Goal: Task Accomplishment & Management: Manage account settings

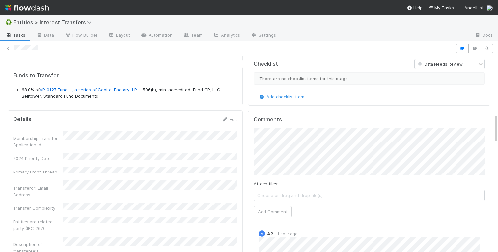
scroll to position [397, 0]
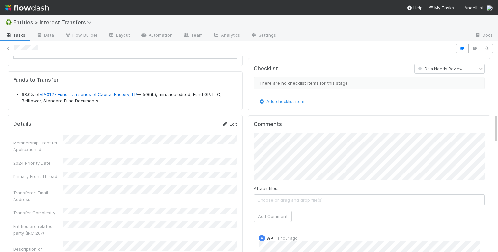
click at [232, 123] on link "Edit" at bounding box center [229, 123] width 15 height 5
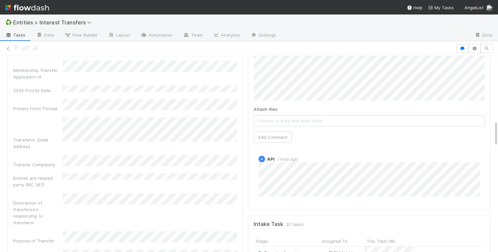
scroll to position [482, 0]
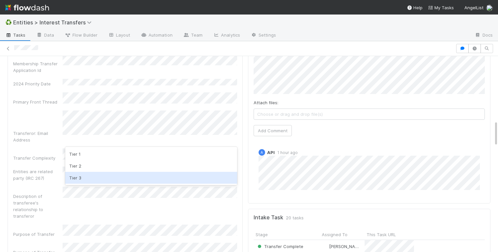
click at [81, 180] on div "Tier 3" at bounding box center [151, 178] width 172 height 12
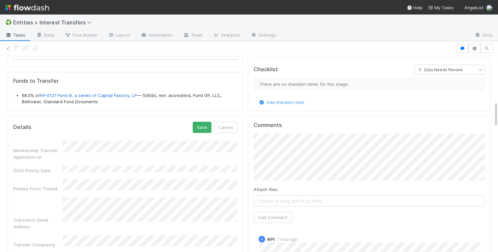
scroll to position [450, 0]
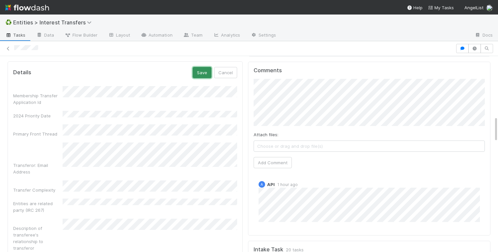
click at [197, 76] on button "Save" at bounding box center [202, 72] width 19 height 11
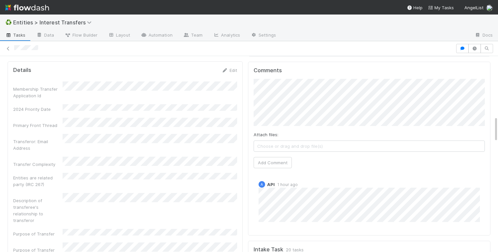
scroll to position [0, 0]
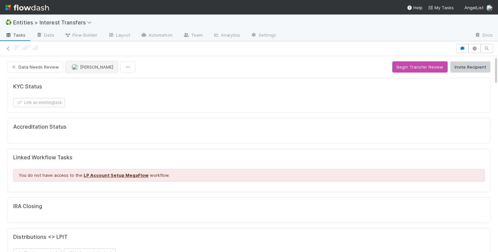
click at [81, 68] on span "Roger Jennette" at bounding box center [96, 66] width 33 height 5
click at [464, 68] on button "Invite Recipient" at bounding box center [470, 66] width 40 height 11
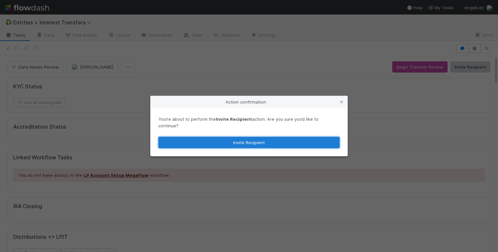
click at [217, 142] on button "Invite Recipient" at bounding box center [248, 142] width 181 height 11
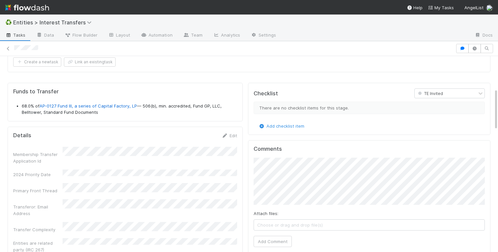
scroll to position [151, 0]
drag, startPoint x: 136, startPoint y: 104, endPoint x: 42, endPoint y: 104, distance: 94.6
click at [42, 104] on li "68.0% of AP-0127 Fund III, a series of Capital Factory, LP — 506(b), min. accre…" at bounding box center [129, 108] width 215 height 13
copy link "AP-0127 Fund III, a series of Capital Factory, LP"
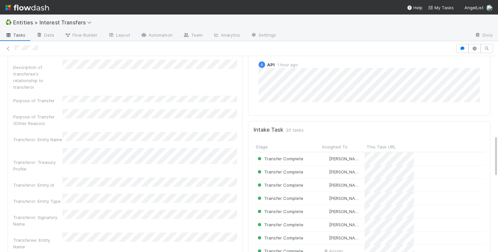
scroll to position [346, 0]
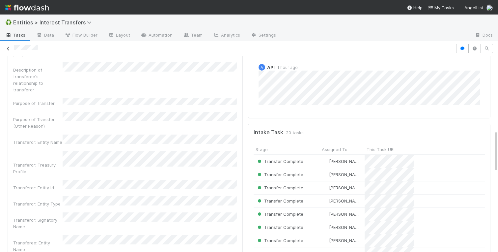
click at [9, 49] on icon at bounding box center [8, 48] width 7 height 4
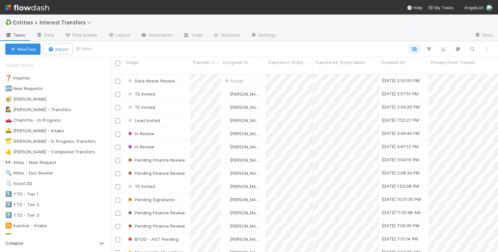
scroll to position [183, 387]
click at [46, 121] on div "🚗 Charlotte - In Progress" at bounding box center [33, 120] width 56 height 8
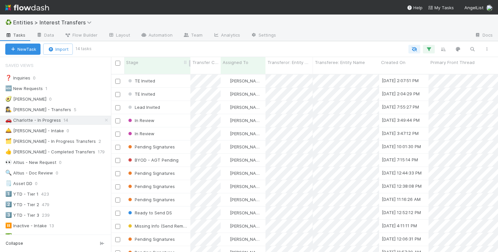
click at [145, 60] on div "Stage" at bounding box center [157, 62] width 63 height 7
click at [152, 86] on div "Sort Last → First" at bounding box center [164, 85] width 75 height 10
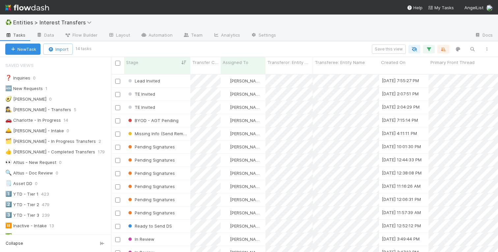
scroll to position [183, 387]
click at [170, 74] on div "Lead Invited" at bounding box center [157, 80] width 66 height 13
click at [168, 90] on div "TE Invited" at bounding box center [157, 94] width 66 height 13
click at [174, 103] on div "TE Invited" at bounding box center [157, 107] width 66 height 13
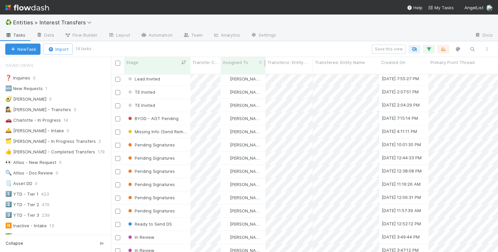
scroll to position [0, 0]
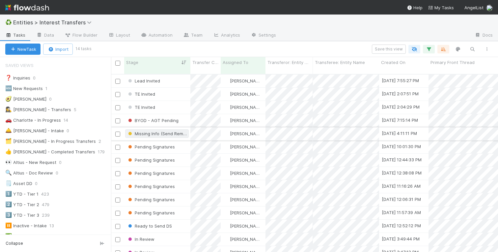
click at [155, 131] on span "Missing Info (Send Reminder #1)" at bounding box center [164, 133] width 74 height 5
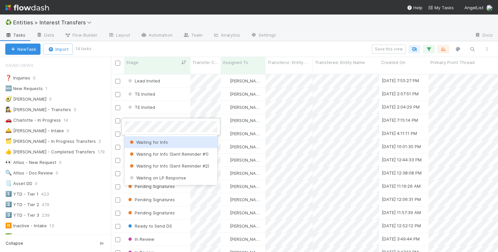
click at [156, 142] on span "Waiting for Info" at bounding box center [148, 141] width 40 height 5
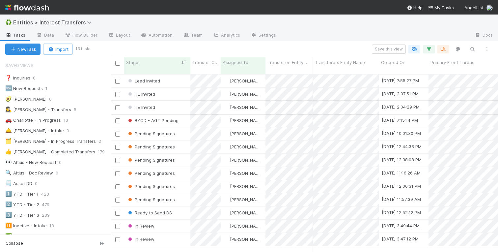
click at [170, 101] on div "TE Invited" at bounding box center [157, 107] width 66 height 13
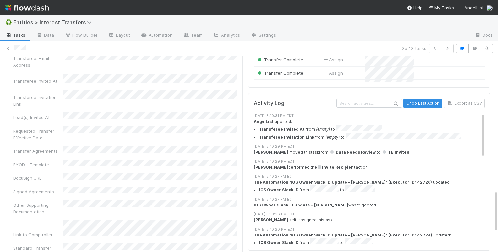
scroll to position [557, 0]
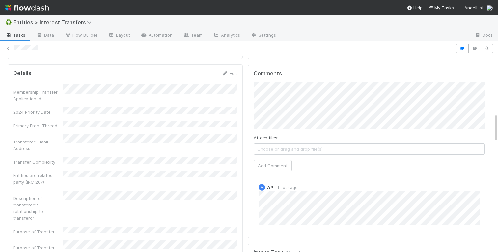
scroll to position [134, 231]
click at [234, 73] on link "Edit" at bounding box center [229, 73] width 15 height 5
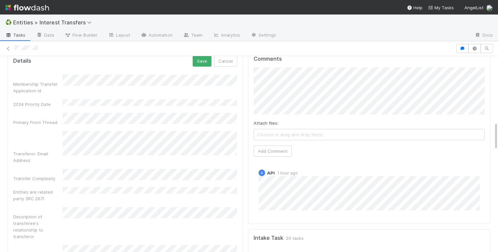
scroll to position [465, 0]
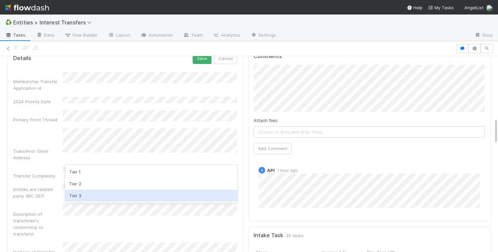
click at [79, 191] on div "Tier 3" at bounding box center [151, 195] width 172 height 12
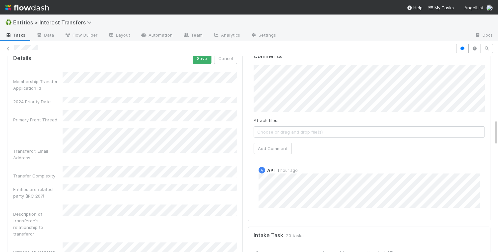
scroll to position [542, 0]
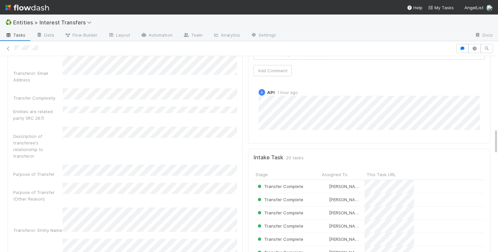
click at [16, 171] on div "Purpose of Transfer" at bounding box center [37, 174] width 49 height 7
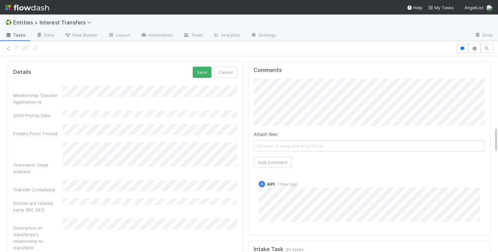
scroll to position [420, 0]
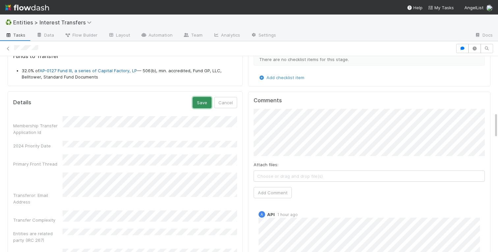
click at [200, 102] on button "Save" at bounding box center [202, 102] width 19 height 11
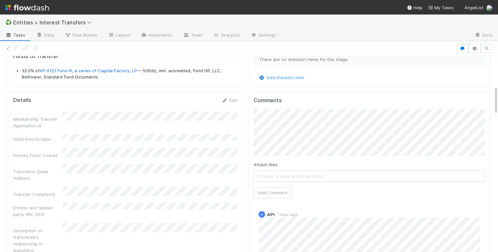
scroll to position [0, 0]
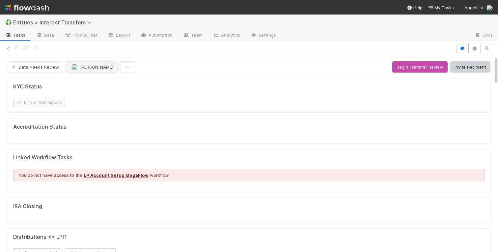
click at [88, 67] on span "[PERSON_NAME]" at bounding box center [96, 66] width 33 height 5
click at [189, 63] on div "Data Needs Review Charlotte Mas Begin Transfer Review Invite Recipient" at bounding box center [249, 66] width 483 height 11
click at [467, 68] on button "Invite Recipient" at bounding box center [470, 66] width 40 height 11
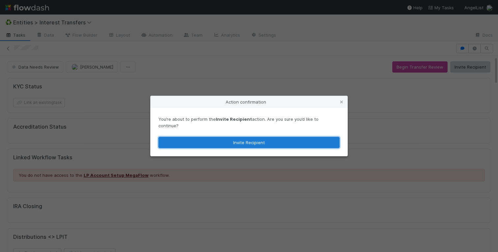
click at [255, 137] on button "Invite Recipient" at bounding box center [248, 142] width 181 height 11
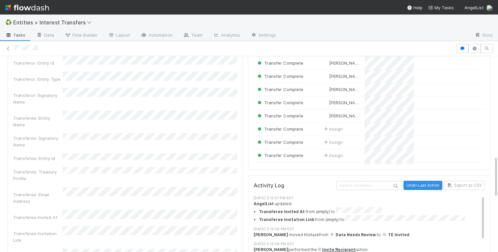
scroll to position [465, 0]
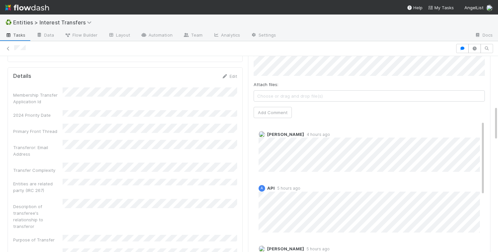
scroll to position [276, 0]
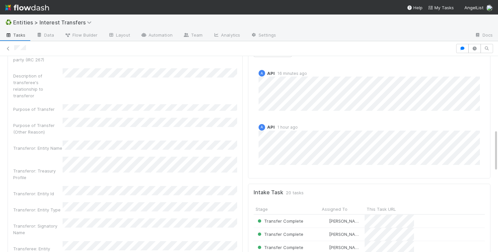
scroll to position [344, 0]
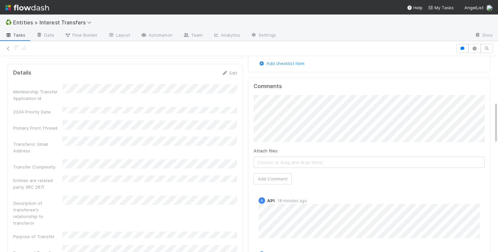
scroll to position [134, 231]
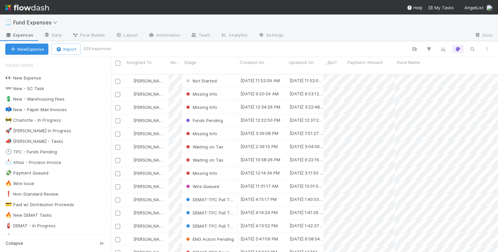
scroll to position [0, 0]
click at [221, 75] on div "Not Started" at bounding box center [210, 80] width 56 height 13
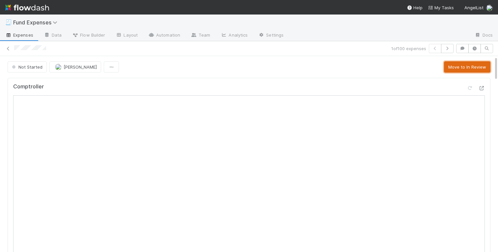
click at [459, 68] on button "Move to In Review" at bounding box center [467, 66] width 46 height 11
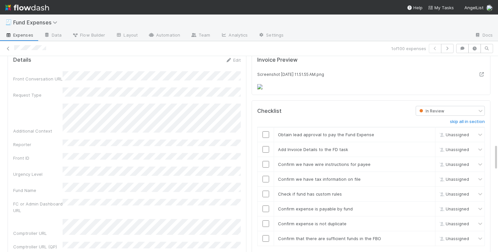
scroll to position [617, 0]
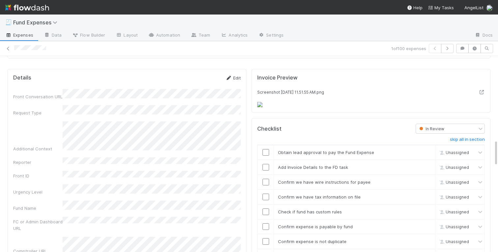
click at [232, 79] on icon at bounding box center [228, 78] width 7 height 4
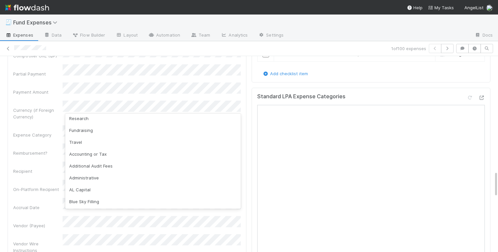
scroll to position [62, 0]
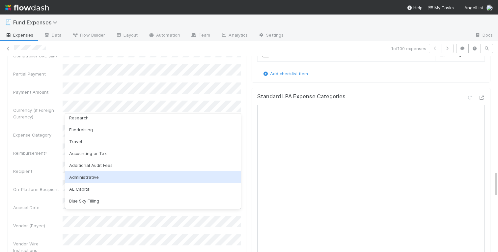
click at [87, 175] on div "Administrative" at bounding box center [153, 177] width 176 height 12
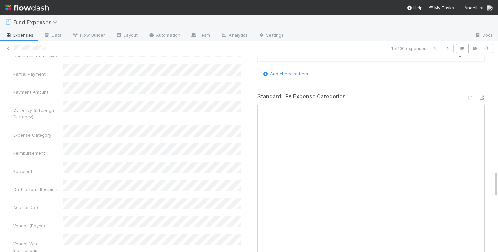
click at [27, 143] on div "Reimbursement?" at bounding box center [127, 149] width 228 height 13
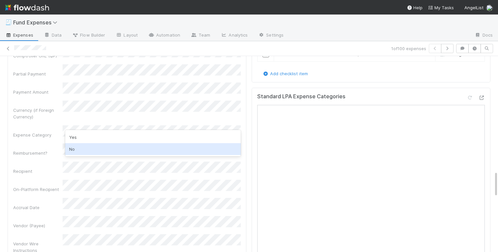
click at [74, 153] on div "No" at bounding box center [153, 149] width 176 height 12
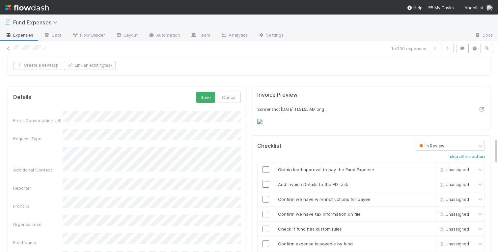
scroll to position [586, 0]
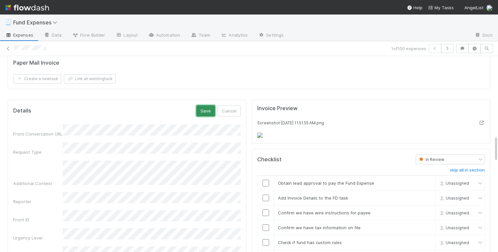
click at [202, 110] on button "Save" at bounding box center [205, 110] width 19 height 11
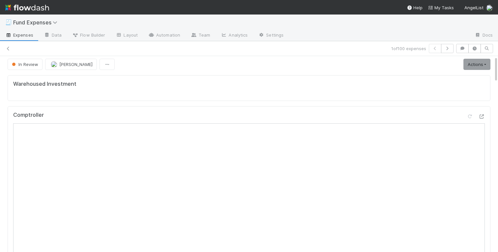
scroll to position [0, 0]
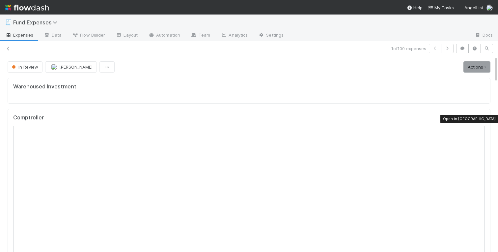
click at [482, 117] on icon at bounding box center [481, 119] width 7 height 4
click at [20, 68] on span "In Review" at bounding box center [25, 66] width 28 height 5
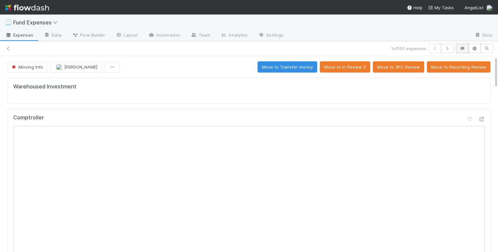
click at [465, 49] on icon "button" at bounding box center [462, 48] width 7 height 4
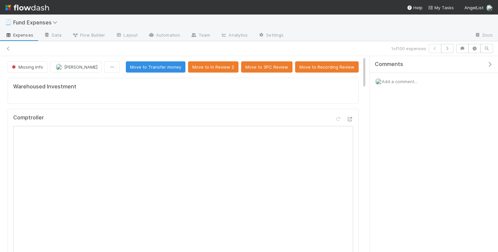
click at [391, 79] on span "Add a comment..." at bounding box center [400, 81] width 36 height 5
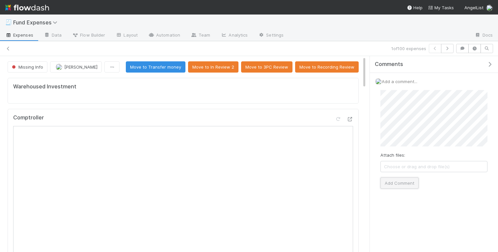
click at [396, 182] on button "Add Comment" at bounding box center [400, 182] width 38 height 11
click at [464, 46] on icon "button" at bounding box center [462, 48] width 7 height 4
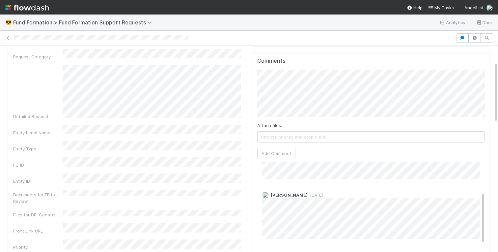
scroll to position [95, 0]
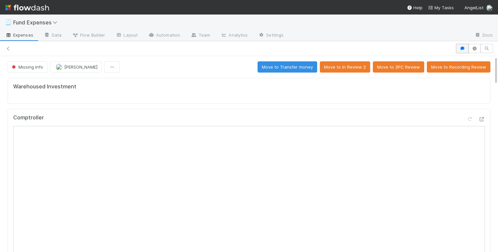
click at [467, 48] on button "button" at bounding box center [462, 48] width 13 height 9
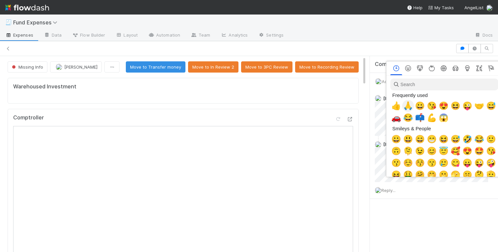
click at [408, 109] on span "🙏" at bounding box center [408, 105] width 10 height 9
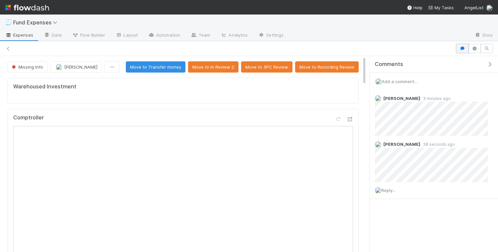
click at [462, 47] on icon "button" at bounding box center [462, 48] width 7 height 4
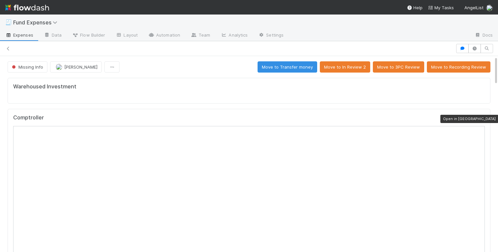
click at [481, 118] on icon at bounding box center [481, 119] width 7 height 4
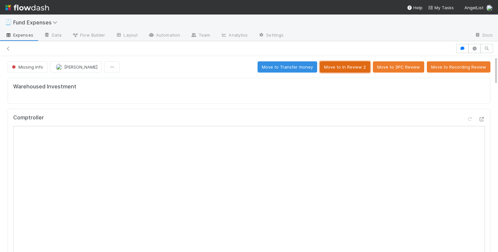
click at [349, 70] on button "Move to In Review 2" at bounding box center [345, 66] width 50 height 11
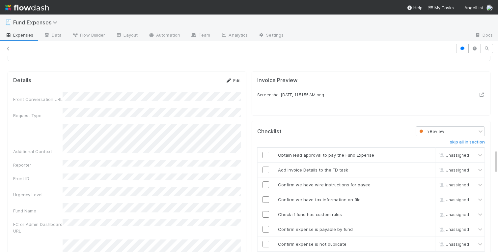
scroll to position [746, 0]
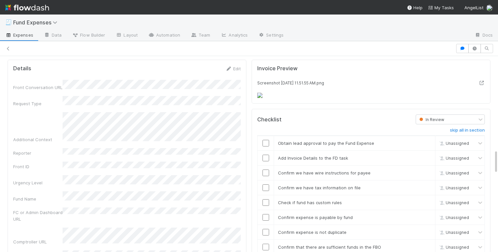
click at [258, 83] on small "Screenshot 2025-08-28 at 11.51.55 AM.png" at bounding box center [290, 82] width 67 height 5
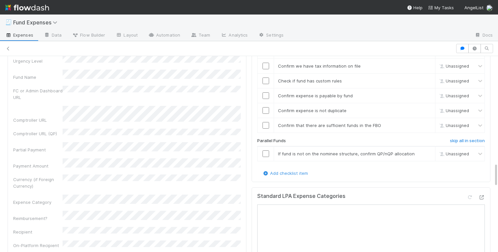
scroll to position [900, 0]
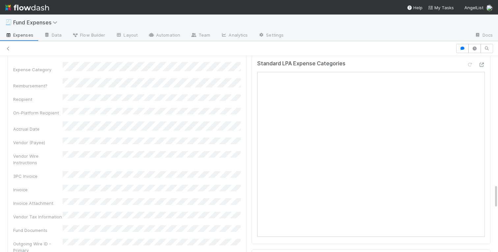
scroll to position [1022, 0]
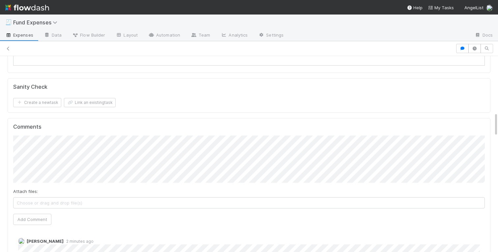
scroll to position [0, 0]
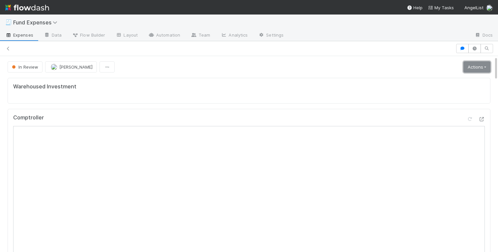
click at [470, 67] on link "Actions" at bounding box center [477, 66] width 27 height 11
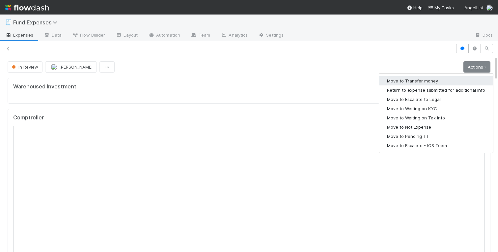
click at [410, 82] on button "Move to Transfer money" at bounding box center [436, 80] width 114 height 9
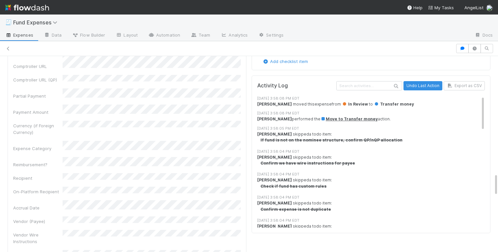
scroll to position [1012, 0]
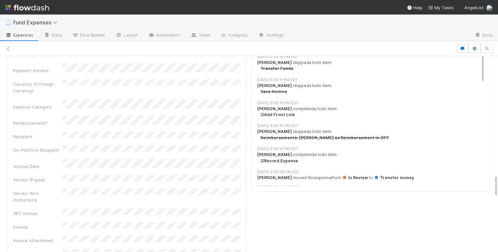
click at [425, 3] on link "skip" at bounding box center [427, 0] width 8 height 5
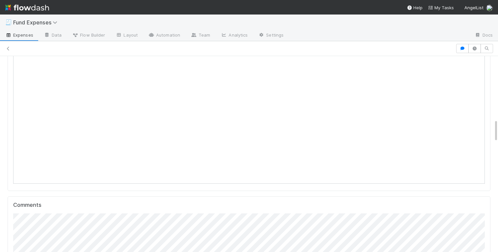
scroll to position [0, 0]
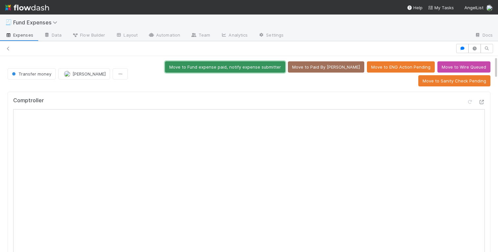
click at [262, 68] on button "Move to Fund expense paid, notify expense submitter" at bounding box center [225, 66] width 120 height 11
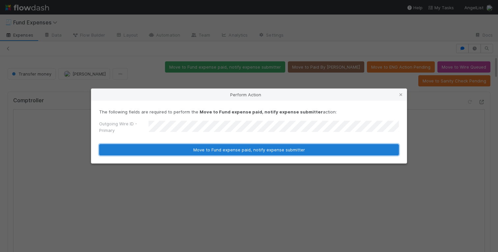
click at [220, 148] on button "Move to Fund expense paid, notify expense submitter" at bounding box center [249, 149] width 300 height 11
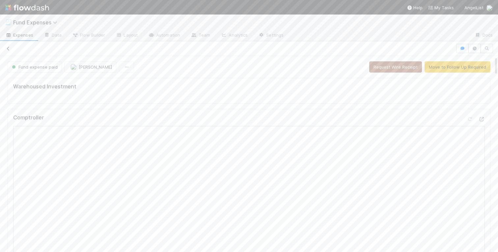
click at [6, 47] on icon at bounding box center [8, 48] width 7 height 4
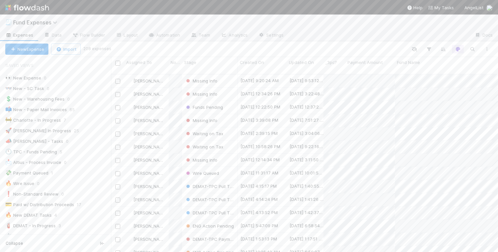
scroll to position [0, 0]
click at [132, 50] on div at bounding box center [302, 49] width 384 height 9
click at [36, 151] on div "🕚 TPC - Funds Pending" at bounding box center [31, 152] width 52 height 8
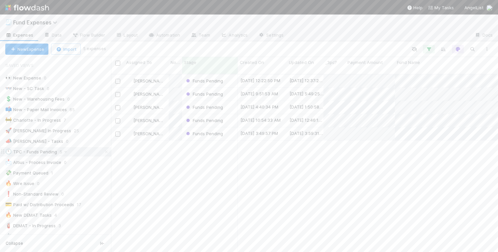
scroll to position [183, 387]
click at [201, 185] on div "Linda Ortiz Funds Pending 8/26/25, 12:22:50 PM 8/26/25, 12:37:21 PM 0 0 0 0 0 0…" at bounding box center [304, 165] width 387 height 183
click at [473, 50] on icon "button" at bounding box center [472, 49] width 7 height 6
type input "NA-0511"
click at [167, 81] on div "[PERSON_NAME]" at bounding box center [146, 80] width 44 height 13
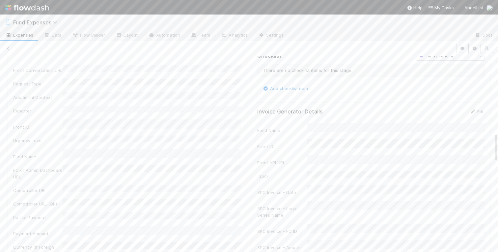
scroll to position [480, 0]
click at [236, 63] on link "Edit" at bounding box center [232, 65] width 15 height 5
click at [210, 72] on button "Save" at bounding box center [205, 74] width 19 height 11
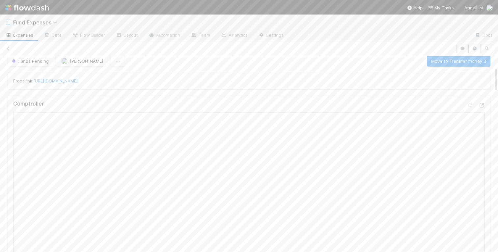
scroll to position [0, 0]
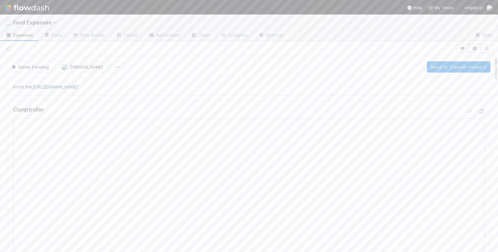
click at [78, 86] on link "https://app.frontapp.com/open/cnv_qkzthmv" at bounding box center [55, 86] width 44 height 5
click at [438, 66] on button "Move to Transfer money 2" at bounding box center [459, 66] width 64 height 11
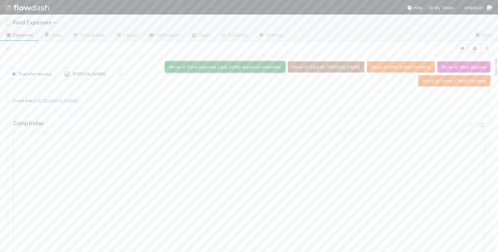
click at [284, 69] on button "Move to Fund expense paid, notify expense submitter" at bounding box center [225, 66] width 120 height 11
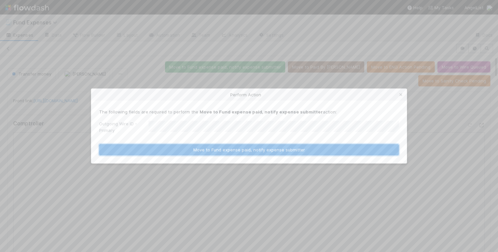
click at [193, 150] on button "Move to Fund expense paid, notify expense submitter" at bounding box center [249, 149] width 300 height 11
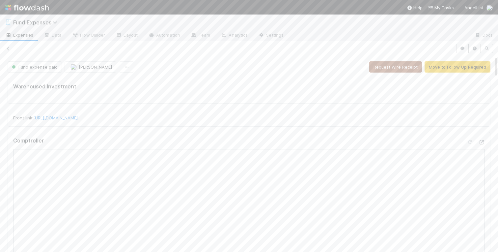
click at [5, 45] on div at bounding box center [249, 48] width 498 height 9
click at [7, 47] on icon at bounding box center [8, 48] width 7 height 4
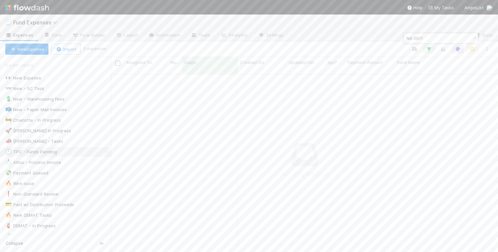
scroll to position [0, 0]
click at [473, 39] on icon "button" at bounding box center [474, 38] width 7 height 4
click at [106, 151] on icon at bounding box center [106, 152] width 7 height 4
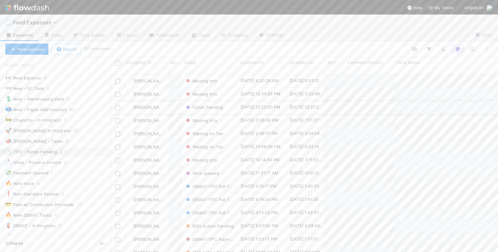
click at [165, 103] on div "[PERSON_NAME]" at bounding box center [146, 107] width 44 height 13
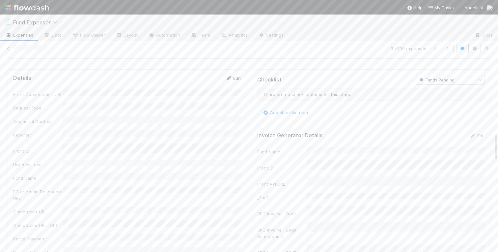
click at [235, 78] on link "Edit" at bounding box center [232, 77] width 15 height 5
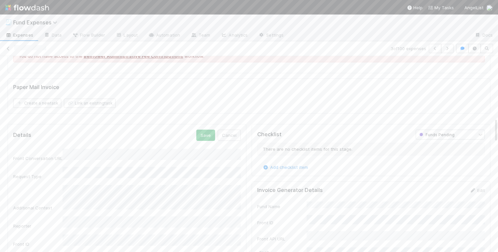
click at [216, 138] on div "Save Cancel" at bounding box center [218, 134] width 44 height 11
click at [204, 136] on button "Save" at bounding box center [205, 134] width 19 height 11
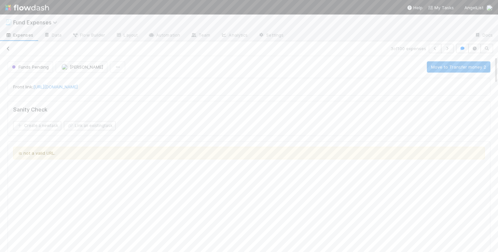
click at [8, 49] on icon at bounding box center [8, 48] width 7 height 4
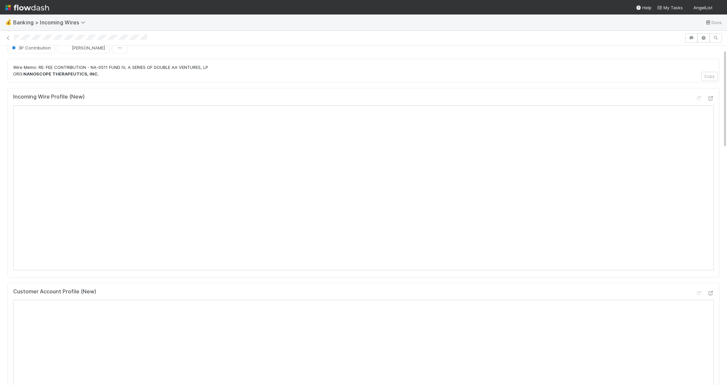
scroll to position [14, 0]
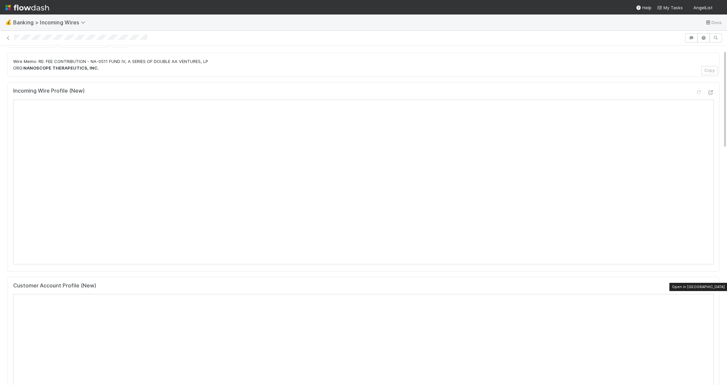
click at [710, 287] on icon at bounding box center [710, 287] width 7 height 4
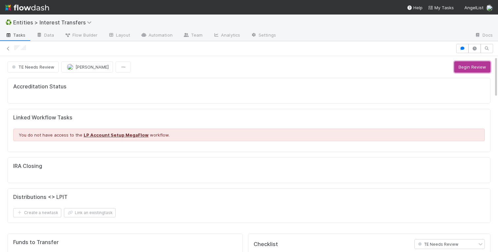
click at [473, 66] on button "Begin Review" at bounding box center [472, 66] width 36 height 11
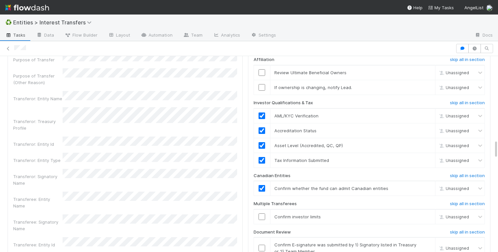
scroll to position [856, 0]
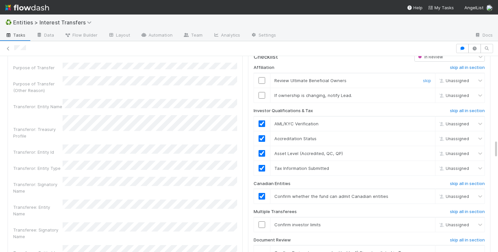
click at [263, 80] on input "checkbox" at bounding box center [262, 80] width 7 height 7
click at [263, 99] on input "checkbox" at bounding box center [262, 95] width 7 height 7
click at [263, 96] on input "checkbox" at bounding box center [262, 95] width 7 height 7
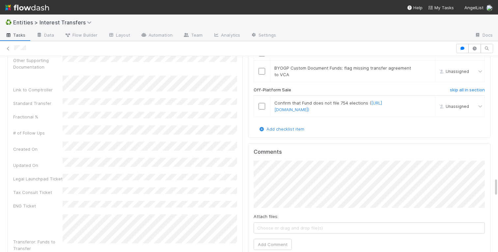
scroll to position [1230, 0]
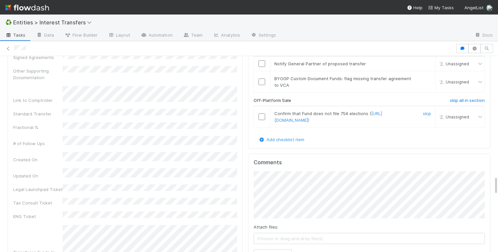
click at [263, 116] on input "checkbox" at bounding box center [262, 116] width 7 height 7
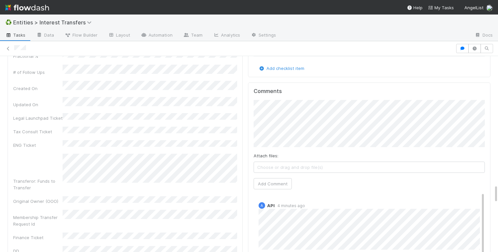
scroll to position [1317, 0]
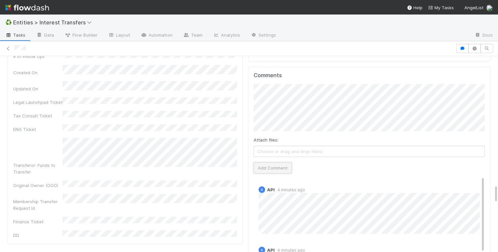
click at [269, 169] on button "Add Comment" at bounding box center [273, 167] width 38 height 11
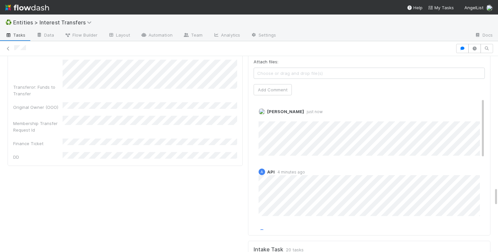
scroll to position [1437, 0]
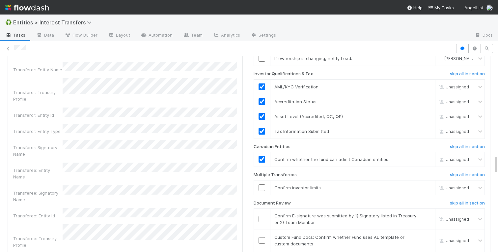
scroll to position [794, 0]
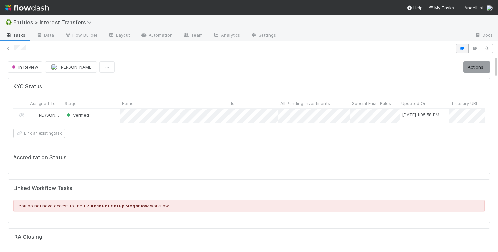
scroll to position [0, 0]
click at [461, 48] on icon "button" at bounding box center [462, 48] width 7 height 4
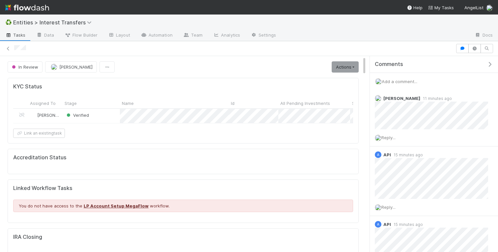
click at [394, 78] on div "Add a comment..." at bounding box center [434, 81] width 128 height 17
click at [394, 81] on span "Add a comment..." at bounding box center [400, 81] width 36 height 5
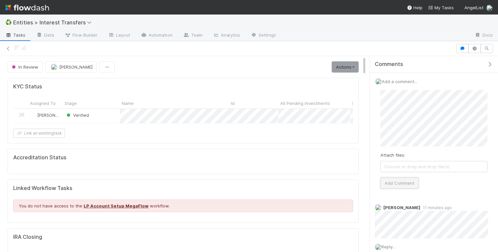
click at [399, 182] on button "Add Comment" at bounding box center [400, 182] width 38 height 11
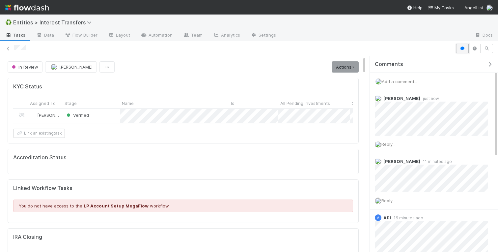
click at [458, 48] on button "button" at bounding box center [462, 48] width 13 height 9
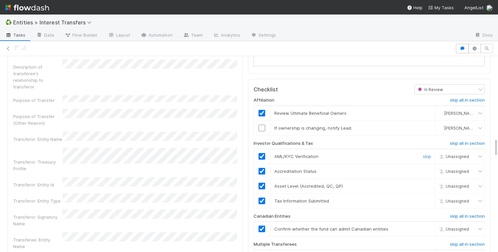
scroll to position [824, 0]
click at [426, 127] on link "skip" at bounding box center [427, 127] width 8 height 5
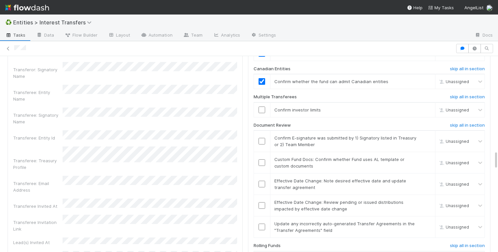
scroll to position [971, 0]
click at [262, 112] on input "checkbox" at bounding box center [262, 109] width 7 height 7
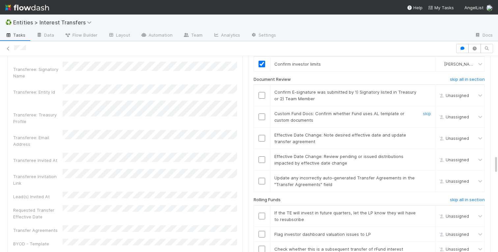
scroll to position [1017, 0]
click at [261, 98] on input "checkbox" at bounding box center [262, 95] width 7 height 7
click at [428, 135] on link "skip" at bounding box center [427, 134] width 8 height 5
click at [427, 156] on link "skip" at bounding box center [427, 155] width 8 height 5
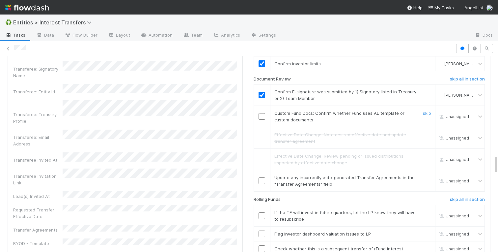
click at [261, 117] on input "checkbox" at bounding box center [262, 116] width 7 height 7
click at [427, 178] on link "skip" at bounding box center [427, 177] width 8 height 5
click at [263, 118] on input "checkbox" at bounding box center [262, 116] width 7 height 7
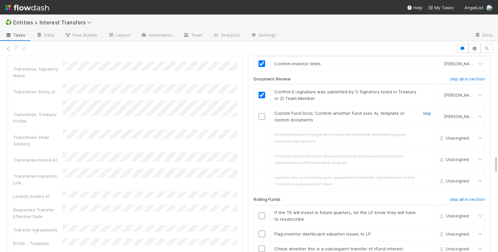
click at [430, 115] on link "skip" at bounding box center [427, 112] width 8 height 5
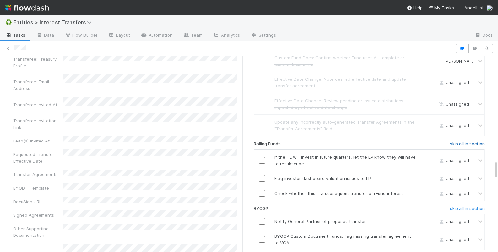
click at [465, 144] on h6 "skip all in section" at bounding box center [467, 143] width 35 height 5
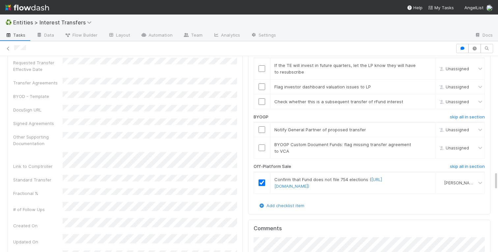
scroll to position [1188, 0]
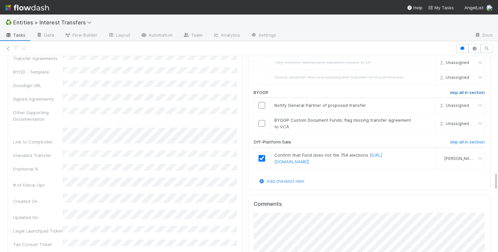
click at [461, 92] on h6 "skip all in section" at bounding box center [467, 92] width 35 height 5
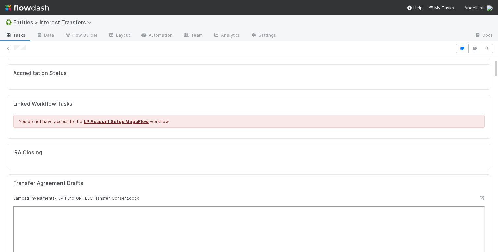
scroll to position [0, 0]
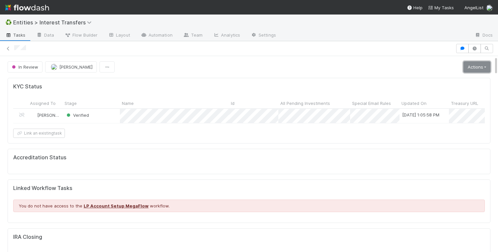
click at [474, 68] on link "Actions" at bounding box center [477, 66] width 27 height 11
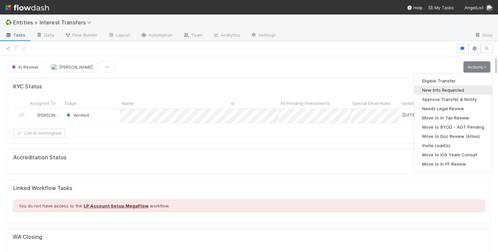
click at [445, 86] on button "New Info Requested" at bounding box center [453, 89] width 78 height 9
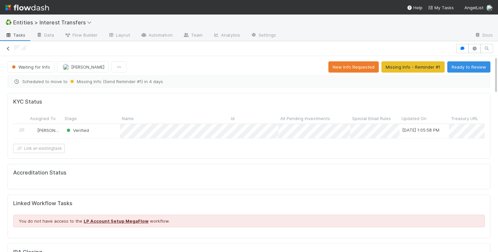
click at [8, 48] on icon at bounding box center [8, 48] width 7 height 4
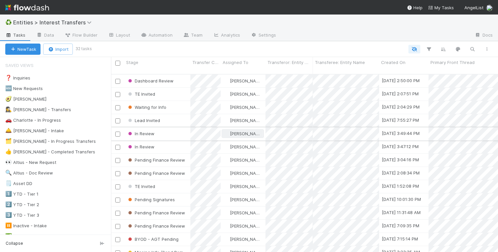
scroll to position [183, 387]
click at [40, 122] on div "🚗 Charlotte - In Progress" at bounding box center [33, 120] width 56 height 8
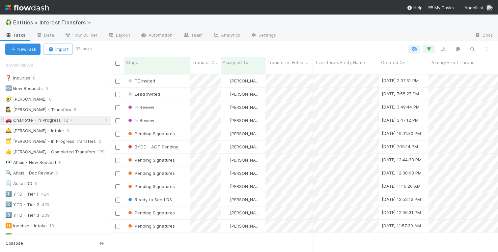
scroll to position [183, 387]
click at [175, 90] on div "Lead Invited" at bounding box center [157, 94] width 66 height 13
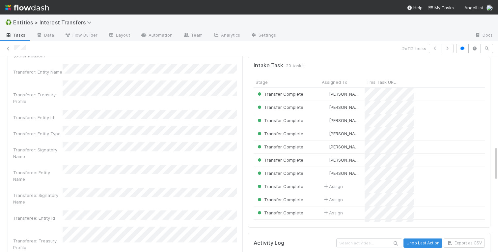
scroll to position [511, 0]
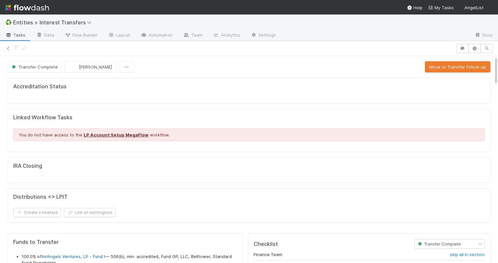
scroll to position [134, 231]
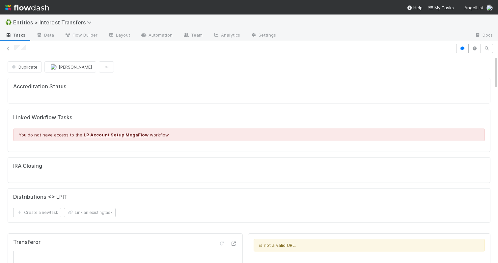
scroll to position [134, 231]
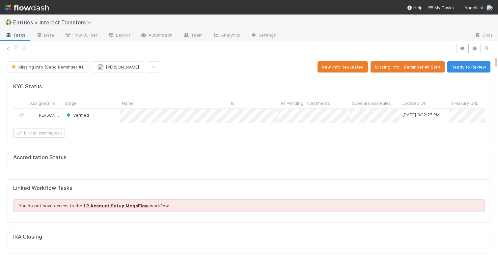
scroll to position [134, 231]
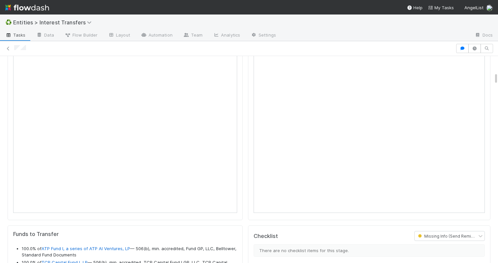
click at [8, 108] on div "Transferor" at bounding box center [125, 125] width 235 height 189
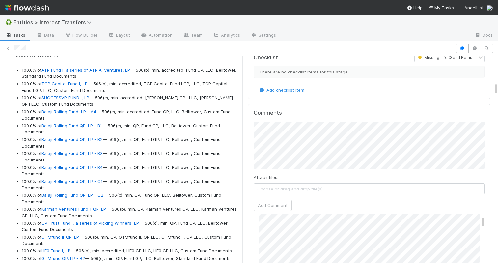
scroll to position [24, 0]
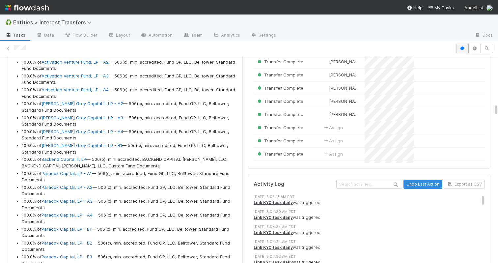
click at [463, 51] on button "button" at bounding box center [462, 48] width 13 height 9
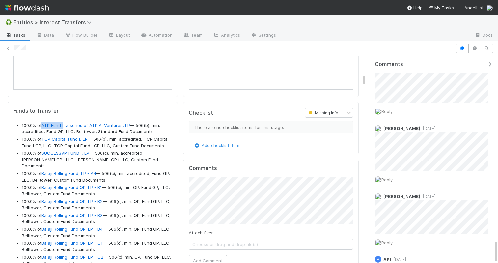
scroll to position [1644, 0]
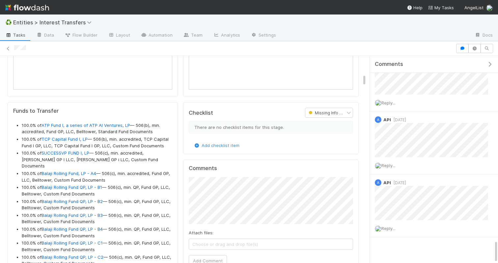
drag, startPoint x: 129, startPoint y: 127, endPoint x: 43, endPoint y: 127, distance: 86.0
click at [43, 127] on li "100.0% of ATP Fund I, a series of ATP AI Ventures, LP — 506(b), min. accredited…" at bounding box center [97, 128] width 151 height 13
copy li "ATP Fund I, a series of ATP AI Ventures, LP"
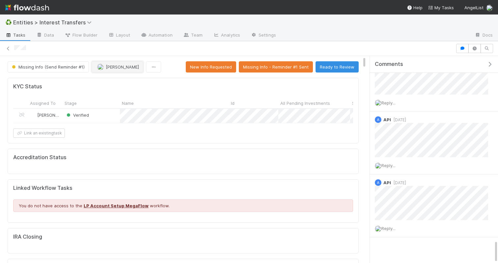
click at [110, 68] on span "Roger Jennette" at bounding box center [122, 66] width 33 height 5
click at [119, 84] on span "Charlotte Mas you" at bounding box center [122, 83] width 43 height 5
click at [490, 65] on icon "button" at bounding box center [490, 64] width 7 height 5
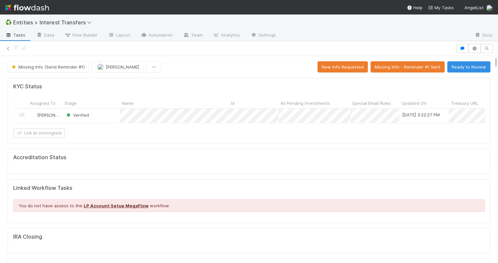
scroll to position [134, 231]
click at [463, 49] on icon "button" at bounding box center [462, 48] width 7 height 4
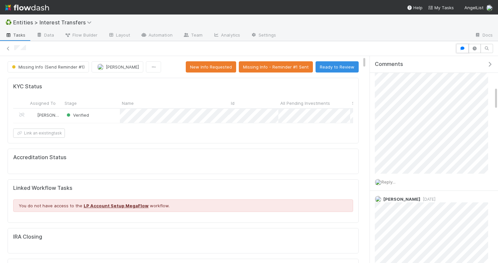
scroll to position [0, 0]
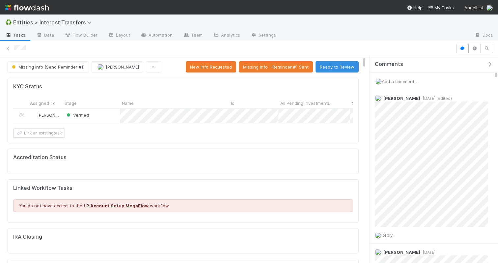
click at [391, 81] on span "Add a comment..." at bounding box center [400, 81] width 36 height 5
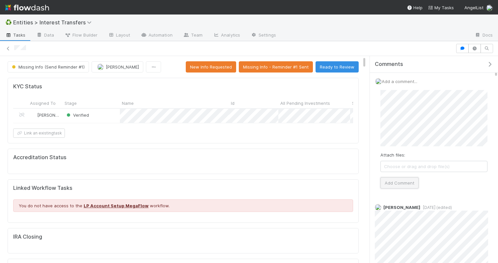
click at [395, 184] on button "Add Comment" at bounding box center [400, 182] width 38 height 11
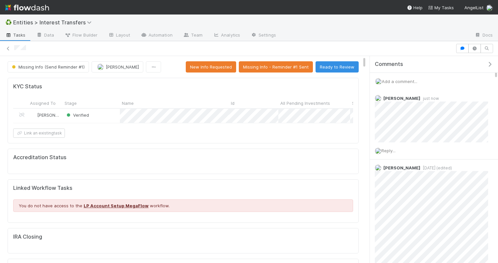
scroll to position [91, 0]
click at [7, 48] on icon at bounding box center [8, 48] width 7 height 4
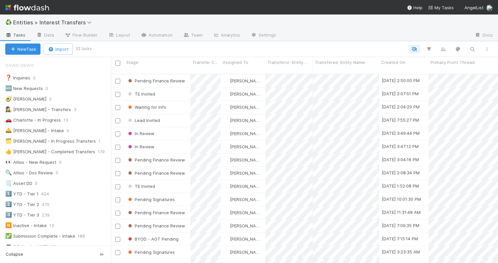
scroll to position [0, 0]
click at [47, 125] on div "❓ Inquiries 0 🆕 New Requests 0 🥑 Giang 0 🕵️‍♀️ Linda - Transfers 3 🚗 Charlotte …" at bounding box center [55, 183] width 111 height 220
click at [47, 121] on div "🚗 Charlotte - In Progress" at bounding box center [33, 120] width 56 height 8
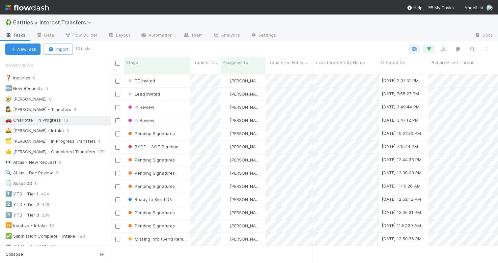
scroll to position [194, 387]
click at [164, 88] on div "Lead Invited" at bounding box center [157, 94] width 66 height 13
click at [152, 62] on div "Stage" at bounding box center [157, 62] width 63 height 7
click at [152, 82] on div "Sort Last → First" at bounding box center [164, 85] width 75 height 10
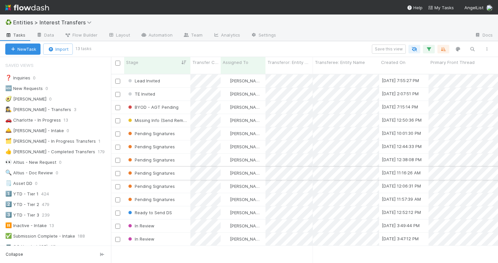
click at [182, 167] on div "Pending Signatures" at bounding box center [157, 173] width 66 height 13
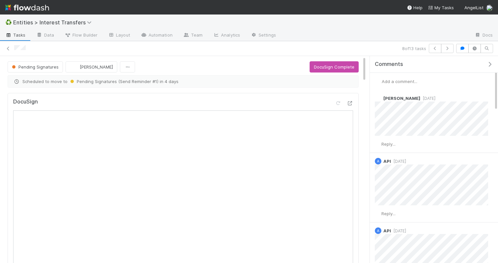
scroll to position [134, 164]
click at [486, 64] on button "button" at bounding box center [492, 64] width 14 height 6
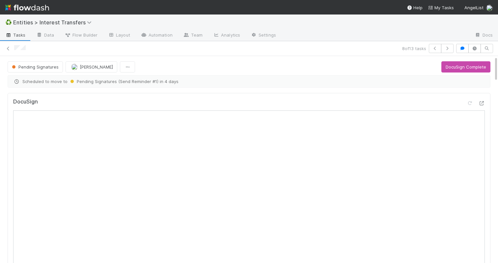
scroll to position [134, 231]
click at [7, 49] on icon at bounding box center [8, 48] width 7 height 4
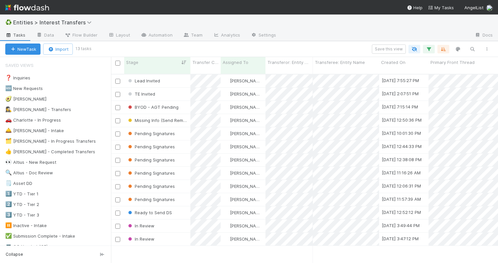
scroll to position [0, 0]
click at [189, 118] on div "Missing Info (Send Reminder #1)" at bounding box center [157, 120] width 66 height 13
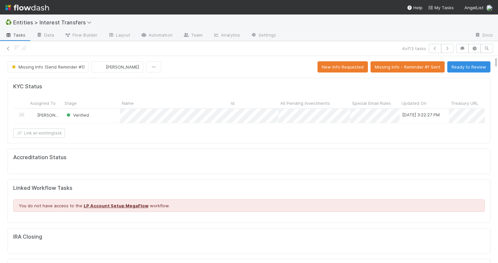
scroll to position [134, 231]
click at [457, 68] on button "Ready to Review" at bounding box center [468, 66] width 43 height 11
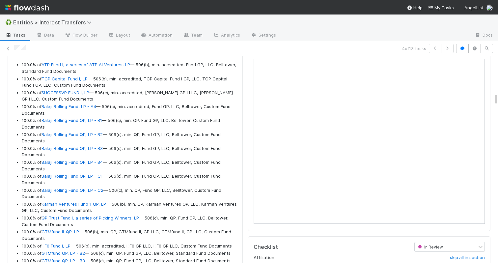
scroll to position [639, 0]
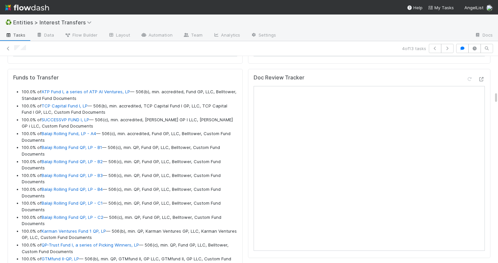
drag, startPoint x: 51, startPoint y: 228, endPoint x: 21, endPoint y: 89, distance: 141.7
copy ul "100.0% of ATP Fund I, a series of ATP AI Ventures, LP — 506(b), min. accredited…"
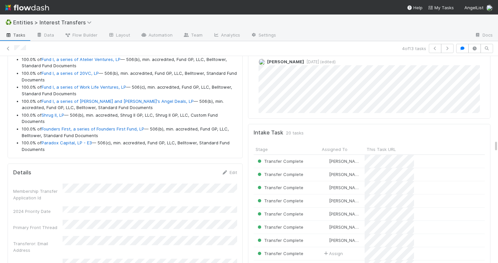
scroll to position [1438, 0]
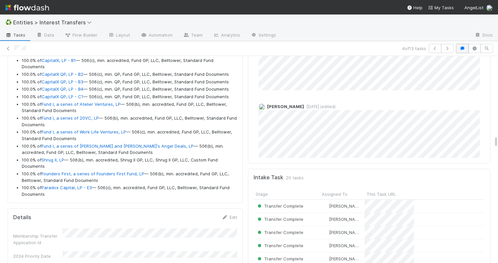
click at [462, 50] on icon "button" at bounding box center [462, 48] width 7 height 4
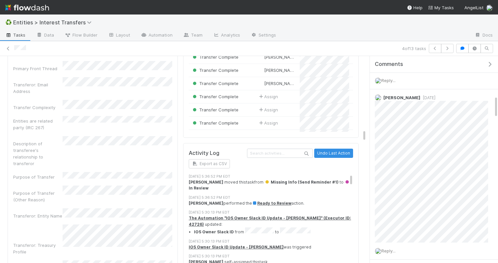
scroll to position [134, 164]
click at [463, 48] on icon "button" at bounding box center [462, 48] width 7 height 4
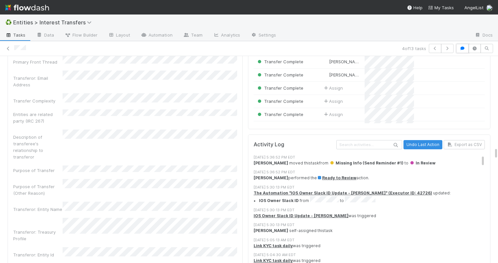
scroll to position [1639, 0]
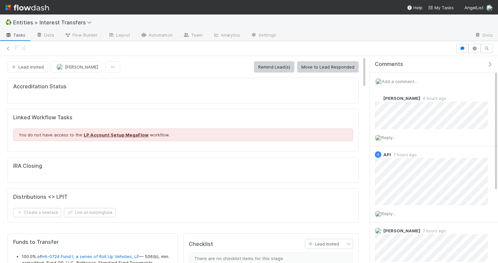
scroll to position [134, 164]
